Goal: Transaction & Acquisition: Purchase product/service

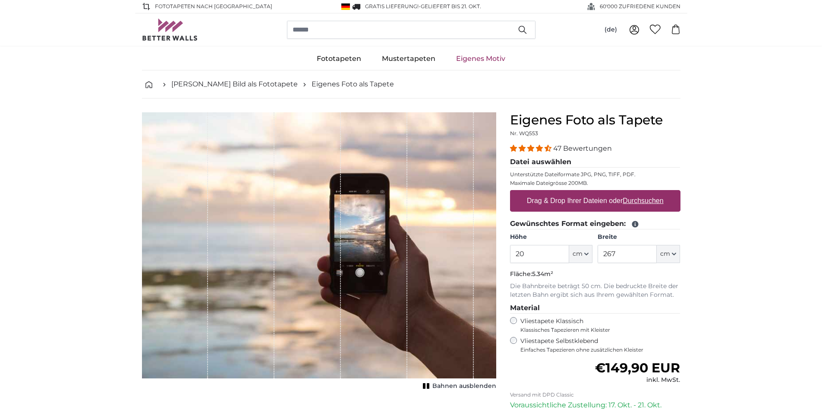
type input "2"
type input "150"
click at [625, 253] on input "267" at bounding box center [627, 254] width 59 height 18
type input "2"
type input "100"
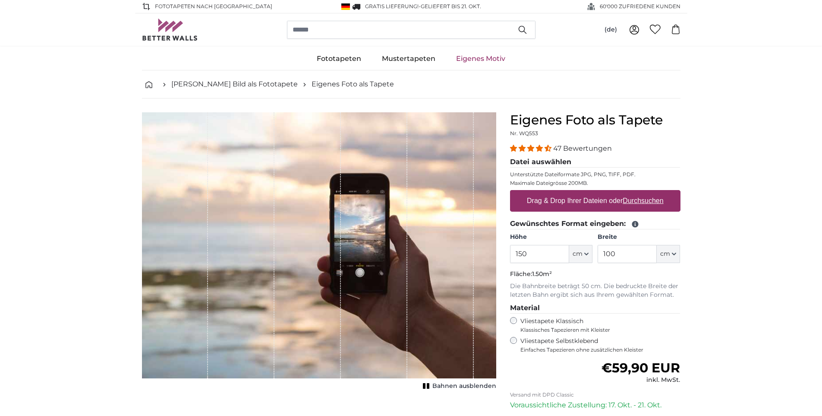
click at [585, 204] on label "Drag & Drop Ihrer Dateien oder Durchsuchen" at bounding box center [596, 200] width 144 height 17
click at [585, 192] on input "Drag & Drop Ihrer Dateien oder Durchsuchen" at bounding box center [595, 191] width 170 height 3
type input "**********"
